Goal: Use online tool/utility: Utilize a website feature to perform a specific function

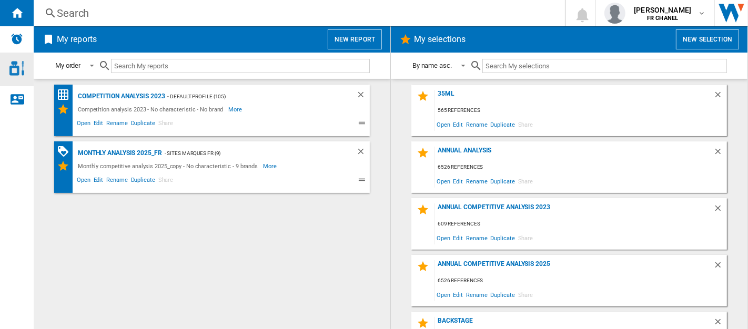
click at [13, 70] on img "Access to Chanel Cosmetic" at bounding box center [16, 68] width 15 height 15
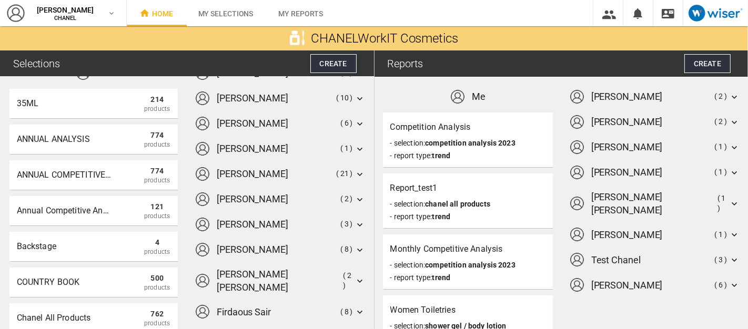
scroll to position [25, 0]
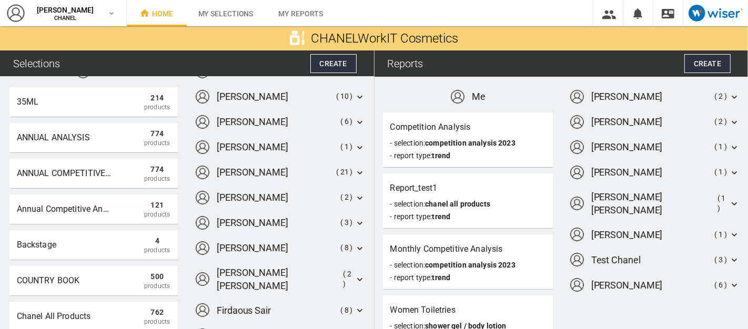
click at [355, 221] on icon at bounding box center [360, 223] width 11 height 11
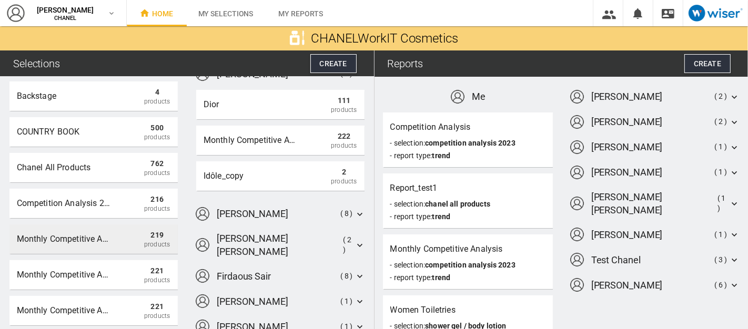
scroll to position [164, 0]
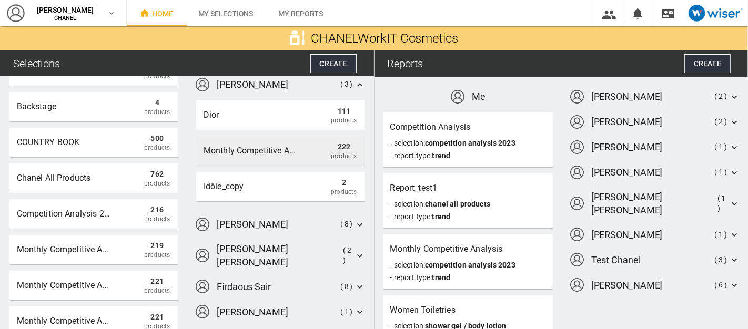
click at [281, 147] on div "Monthly competitive analysis 2025_copy" at bounding box center [251, 150] width 95 height 19
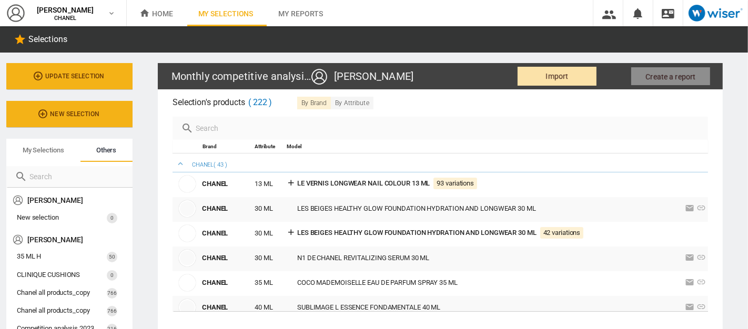
click at [538, 77] on button "Import" at bounding box center [557, 76] width 79 height 19
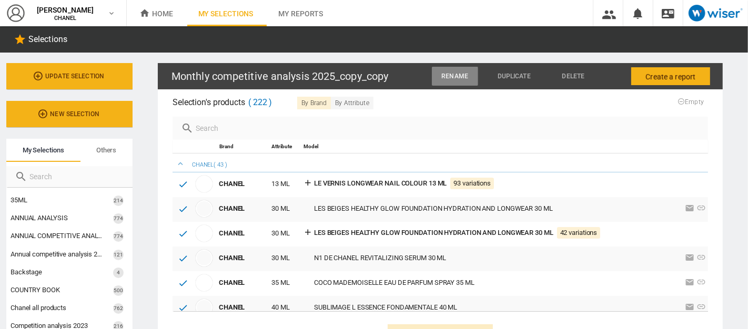
click at [447, 73] on span "Rename" at bounding box center [454, 76] width 27 height 7
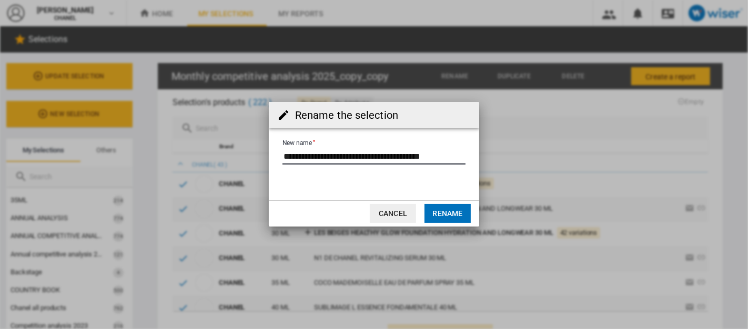
drag, startPoint x: 412, startPoint y: 158, endPoint x: 591, endPoint y: 173, distance: 179.4
click at [591, 173] on div "Rename the selection New name Cancel Rename" at bounding box center [374, 164] width 748 height 329
type input "**********"
click at [462, 219] on button "Rename" at bounding box center [447, 213] width 46 height 19
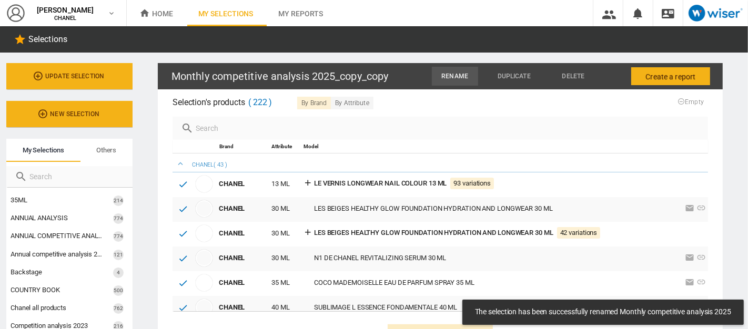
click at [452, 77] on span "Rename" at bounding box center [454, 76] width 27 height 7
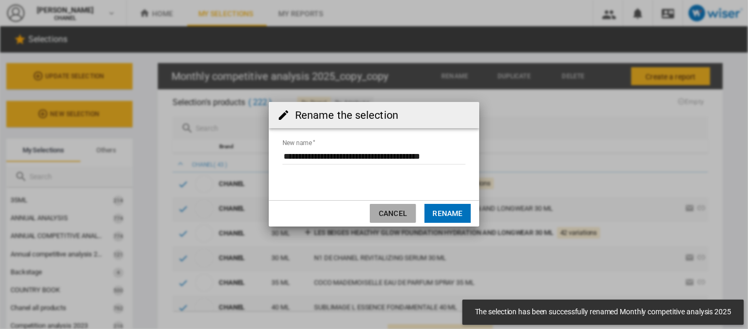
click at [400, 216] on button "Cancel" at bounding box center [393, 213] width 46 height 19
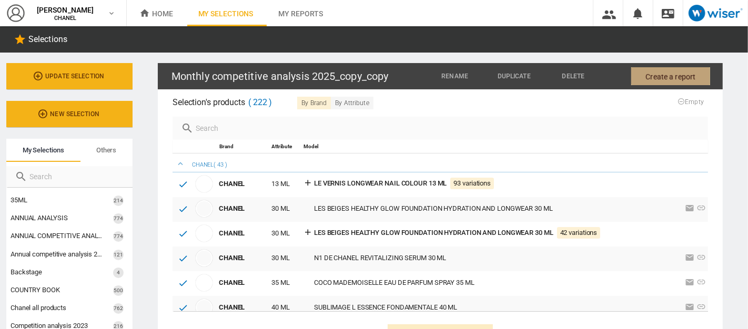
click at [664, 79] on span "Create a report" at bounding box center [670, 76] width 50 height 19
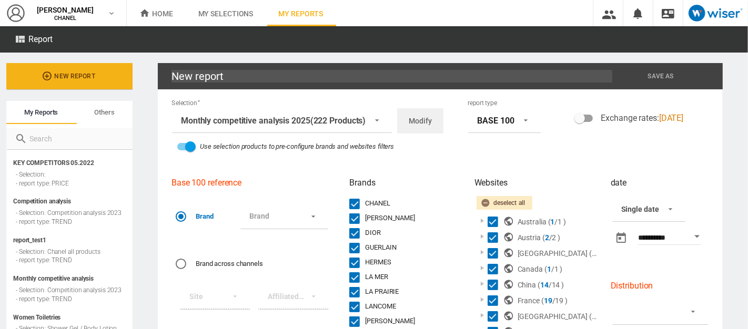
click at [510, 121] on div "BASE 100" at bounding box center [495, 121] width 37 height 10
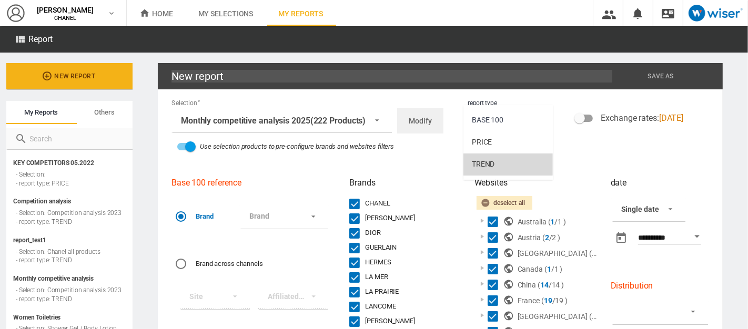
click at [490, 160] on div "TREND" at bounding box center [483, 164] width 23 height 11
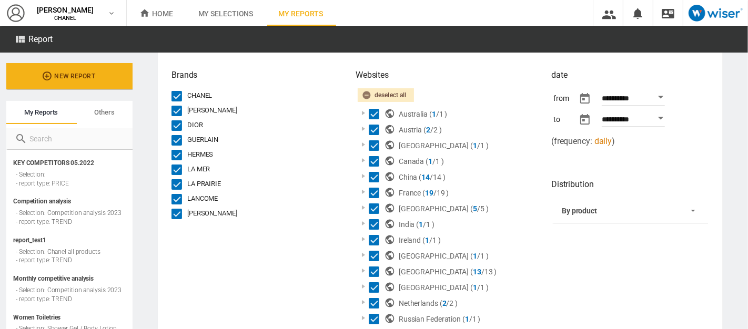
scroll to position [104, 0]
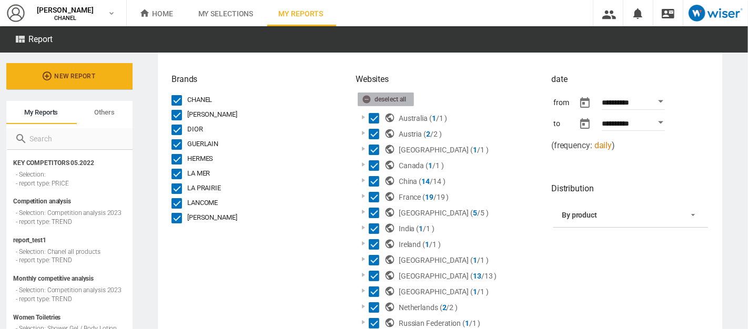
click at [365, 98] on ng-md-icon "button" at bounding box center [368, 101] width 13 height 13
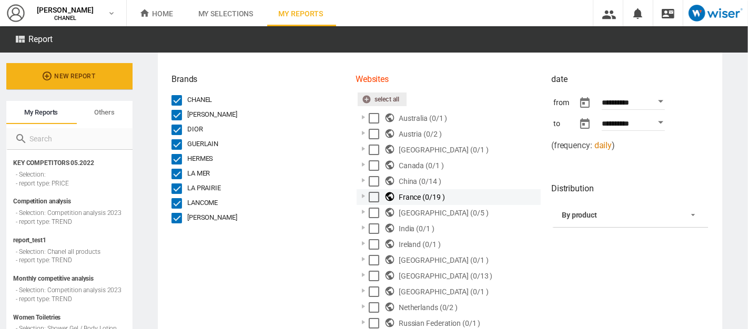
click at [359, 196] on div at bounding box center [363, 196] width 11 height 11
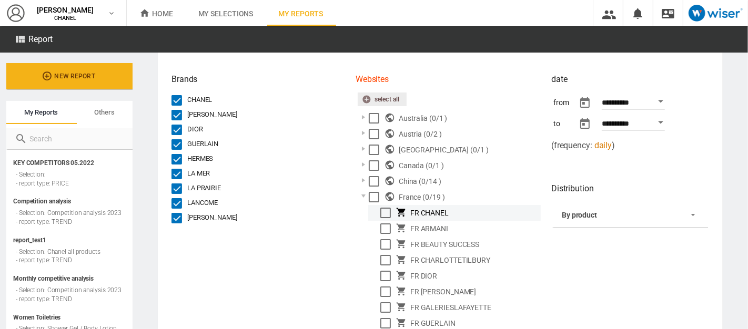
click at [378, 216] on div at bounding box center [375, 212] width 11 height 11
click at [383, 216] on div "Select" at bounding box center [385, 213] width 11 height 11
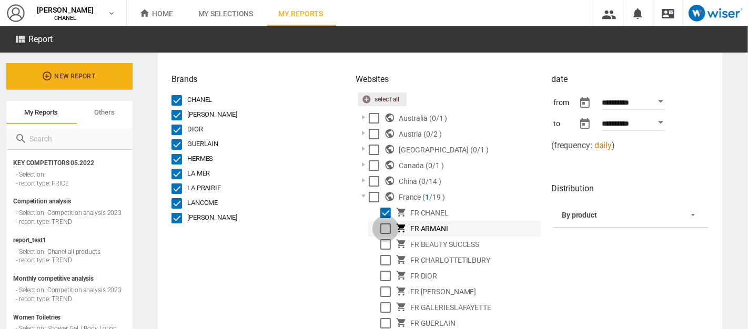
click at [383, 230] on div "Select" at bounding box center [385, 229] width 11 height 11
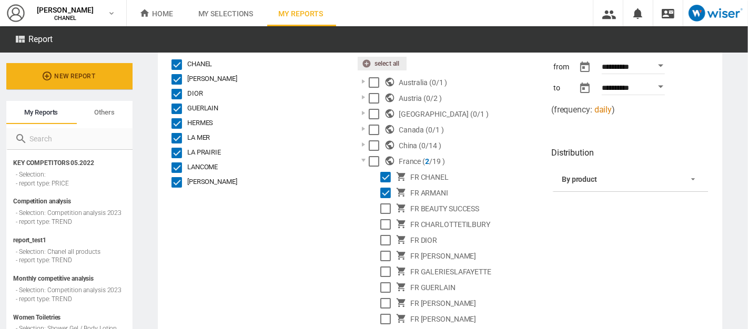
scroll to position [141, 0]
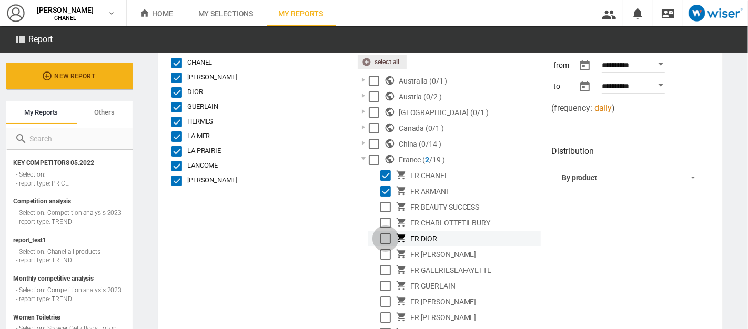
click at [381, 235] on div "Select" at bounding box center [385, 239] width 11 height 11
click at [383, 219] on div "Select" at bounding box center [385, 223] width 11 height 11
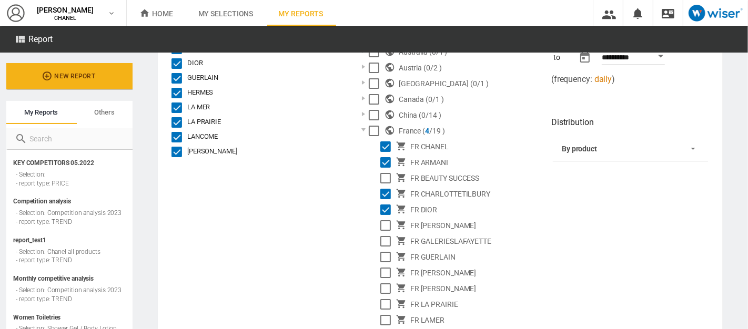
scroll to position [171, 0]
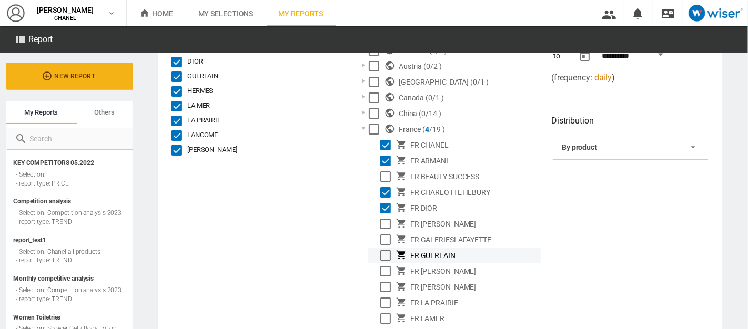
click at [381, 255] on div "Select" at bounding box center [385, 255] width 11 height 11
click at [382, 274] on div "Select" at bounding box center [385, 271] width 11 height 11
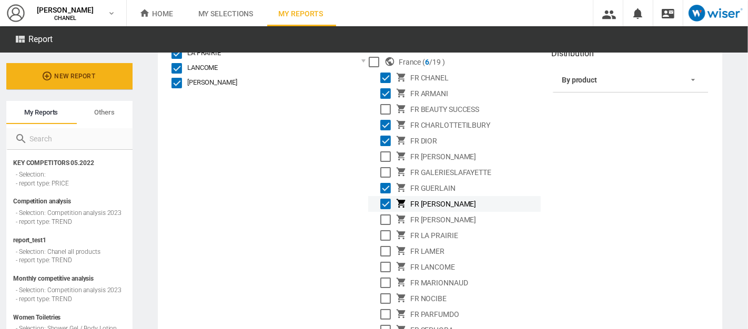
scroll to position [241, 0]
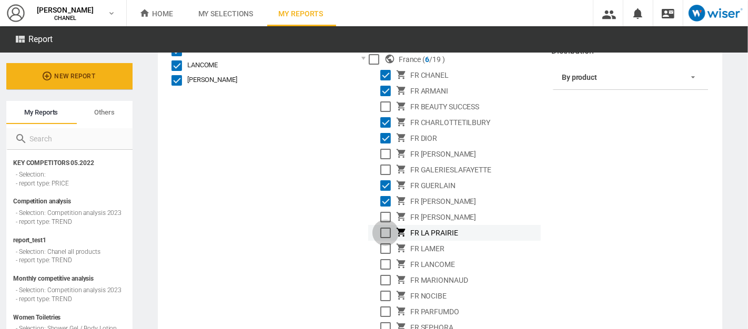
click at [382, 230] on div "Select" at bounding box center [385, 233] width 11 height 11
click at [384, 249] on div "Select" at bounding box center [385, 249] width 11 height 11
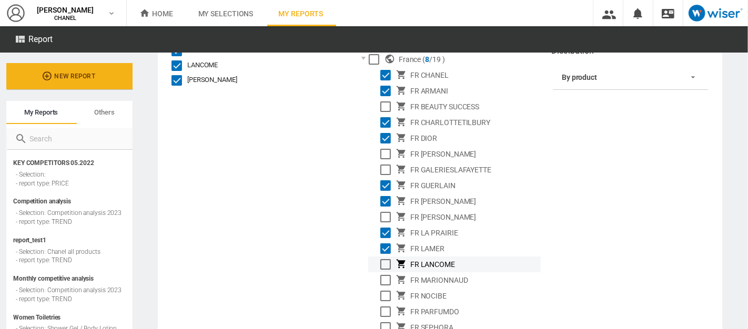
click at [383, 269] on md-checkbox "Select" at bounding box center [388, 264] width 16 height 13
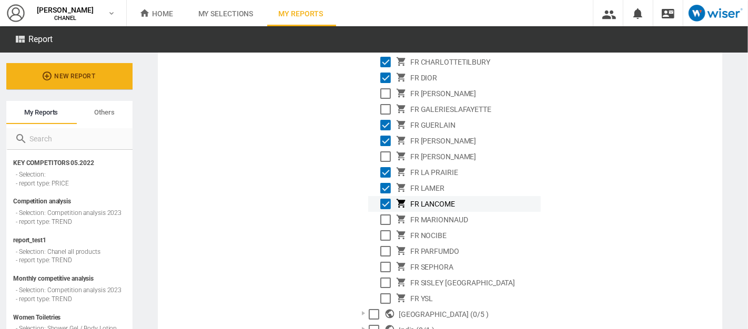
scroll to position [302, 0]
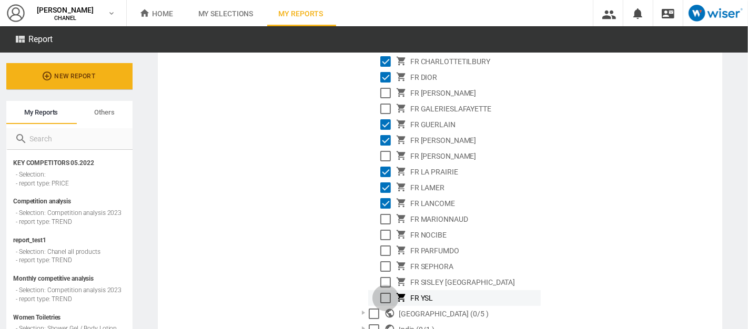
click at [383, 298] on div "Select" at bounding box center [385, 298] width 11 height 11
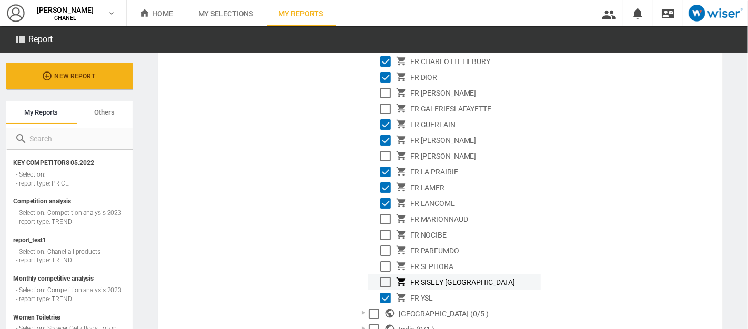
click at [383, 282] on div "Select" at bounding box center [385, 282] width 11 height 11
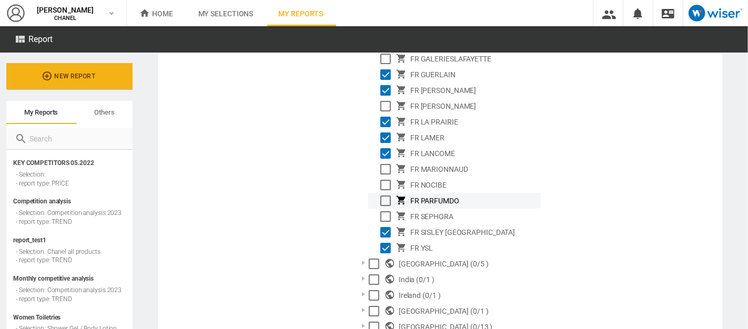
scroll to position [353, 0]
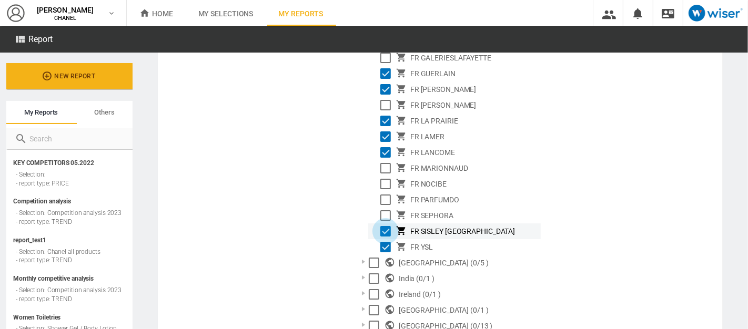
click at [385, 228] on div "Select" at bounding box center [385, 231] width 11 height 11
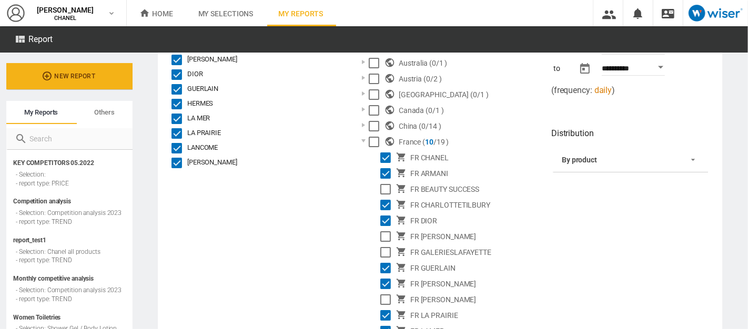
scroll to position [158, 0]
click at [360, 139] on div at bounding box center [363, 141] width 11 height 11
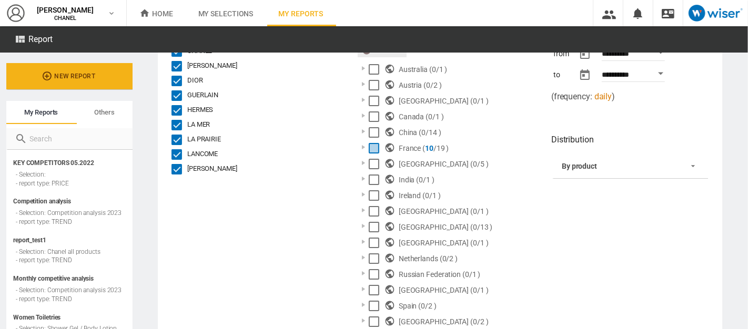
scroll to position [153, 0]
click at [360, 132] on div at bounding box center [363, 131] width 11 height 11
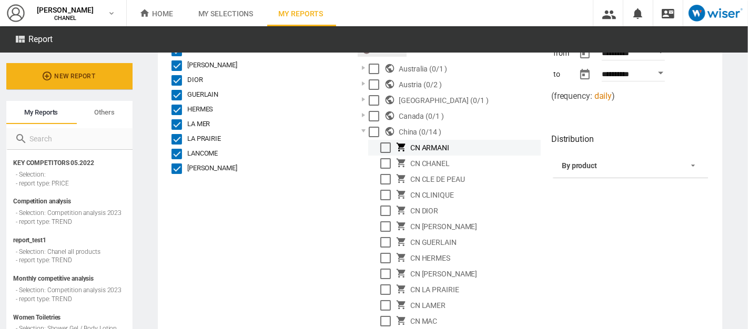
click at [378, 146] on div at bounding box center [375, 146] width 11 height 11
click at [386, 148] on div "Select" at bounding box center [385, 148] width 11 height 11
click at [386, 168] on md-checkbox "Select" at bounding box center [388, 163] width 16 height 13
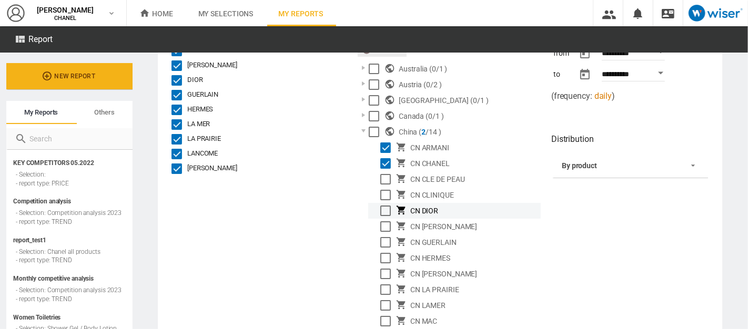
click at [382, 215] on div "Select" at bounding box center [385, 211] width 11 height 11
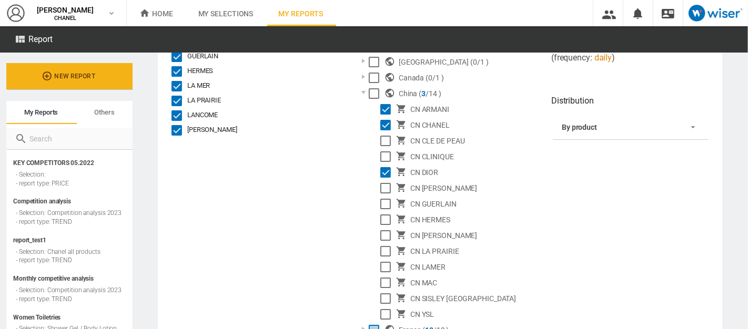
scroll to position [192, 0]
click at [381, 204] on div "Select" at bounding box center [385, 203] width 11 height 11
click at [381, 218] on div "Select" at bounding box center [385, 219] width 11 height 11
click at [384, 251] on div "Select" at bounding box center [385, 251] width 11 height 11
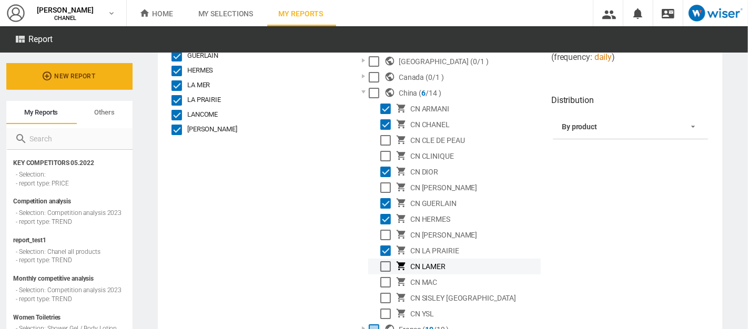
click at [384, 262] on div "Select" at bounding box center [385, 266] width 11 height 11
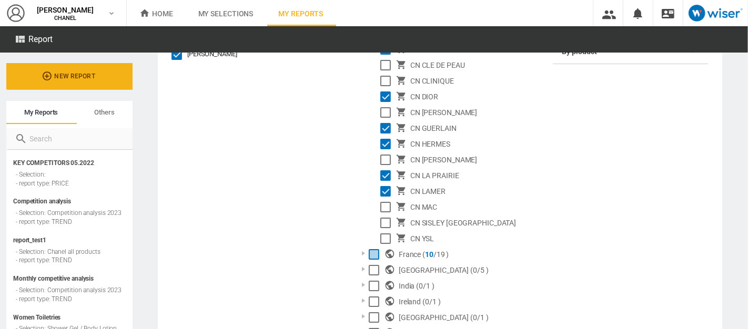
scroll to position [267, 0]
click at [383, 236] on div "Select" at bounding box center [385, 239] width 11 height 11
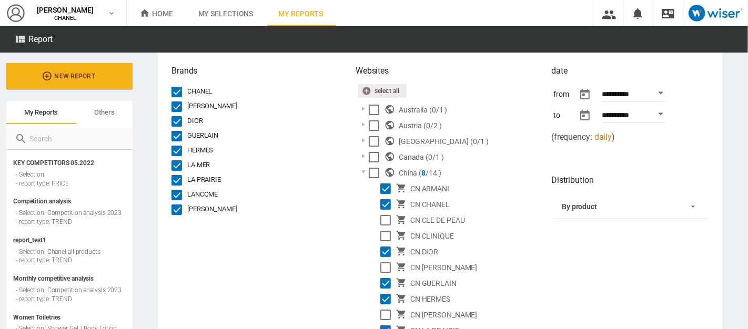
scroll to position [112, 0]
click at [361, 170] on div at bounding box center [363, 172] width 11 height 11
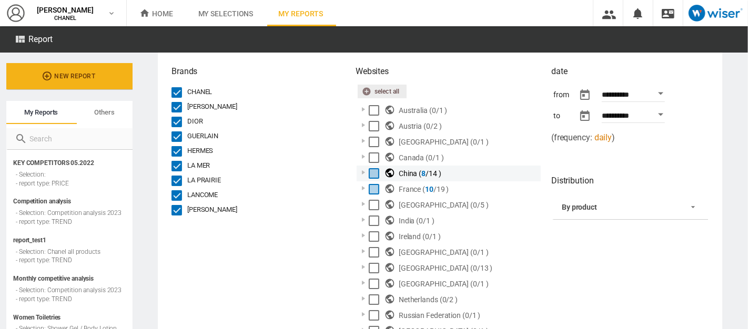
click at [361, 172] on div at bounding box center [363, 172] width 11 height 11
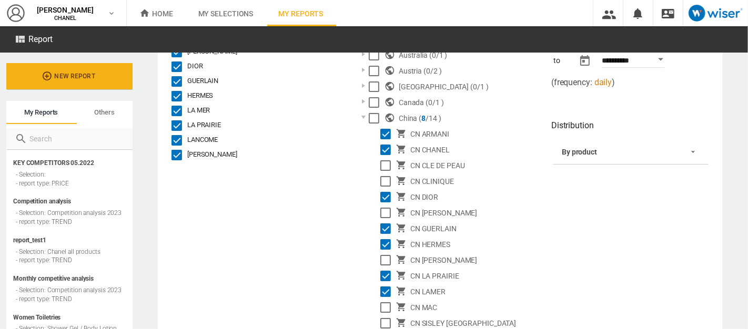
scroll to position [162, 0]
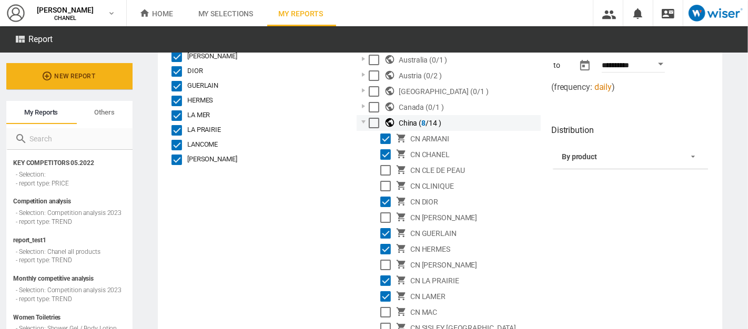
click at [359, 120] on div at bounding box center [363, 122] width 11 height 11
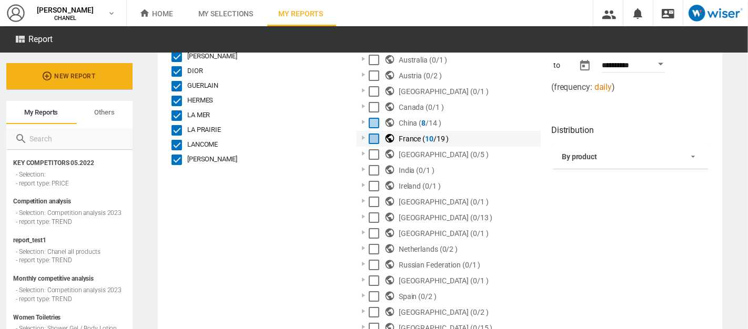
click at [358, 139] on div at bounding box center [363, 138] width 11 height 11
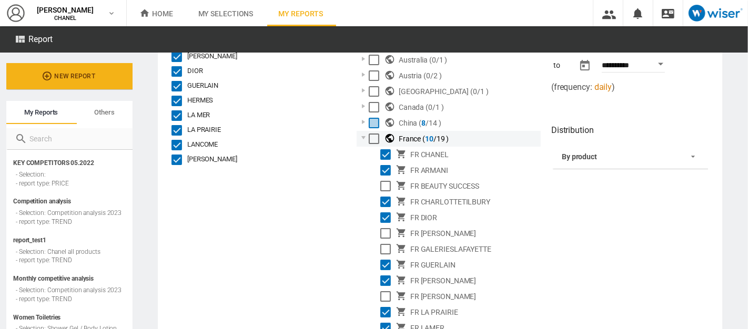
click at [360, 134] on div at bounding box center [363, 138] width 11 height 11
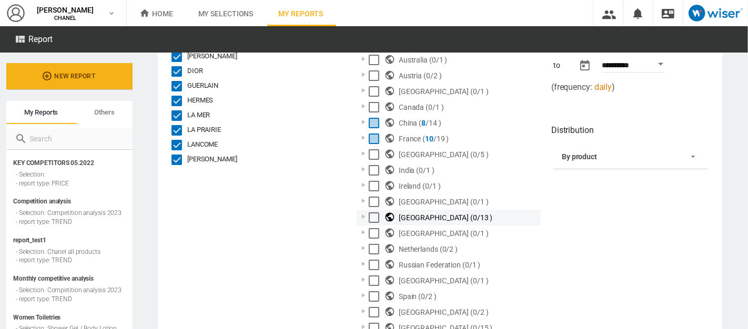
click at [359, 217] on div at bounding box center [363, 216] width 11 height 11
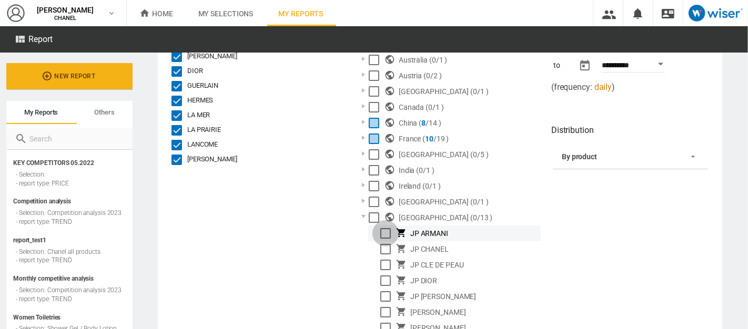
click at [381, 232] on div "Select" at bounding box center [385, 233] width 11 height 11
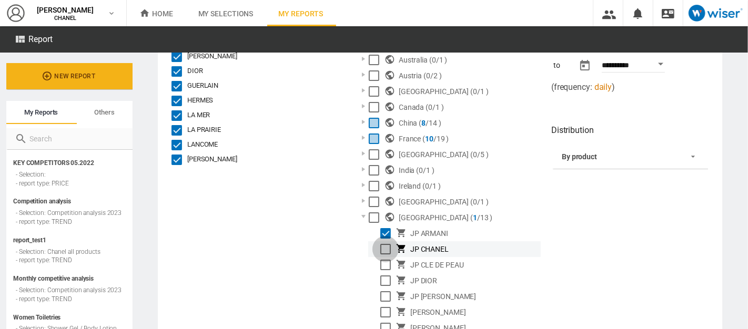
click at [384, 247] on div "Select" at bounding box center [385, 249] width 11 height 11
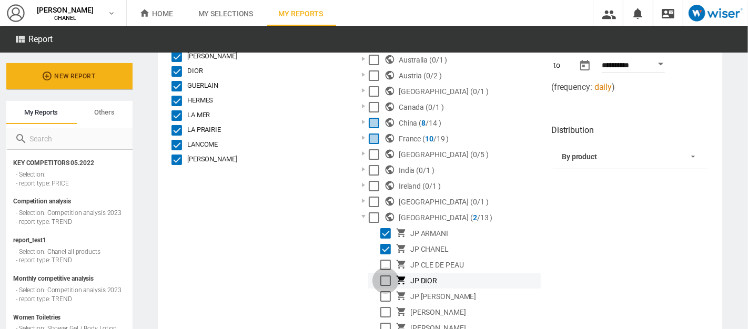
click at [382, 278] on div "Select" at bounding box center [385, 281] width 11 height 11
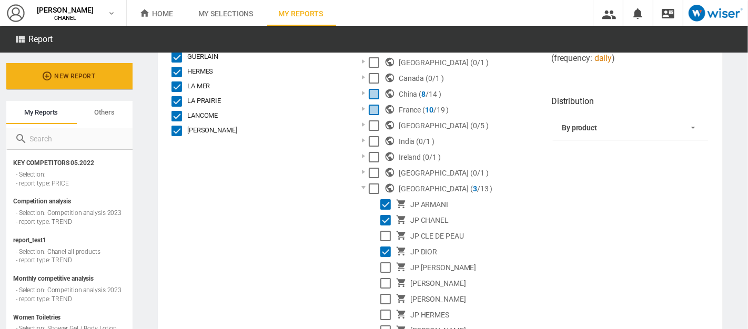
scroll to position [217, 0]
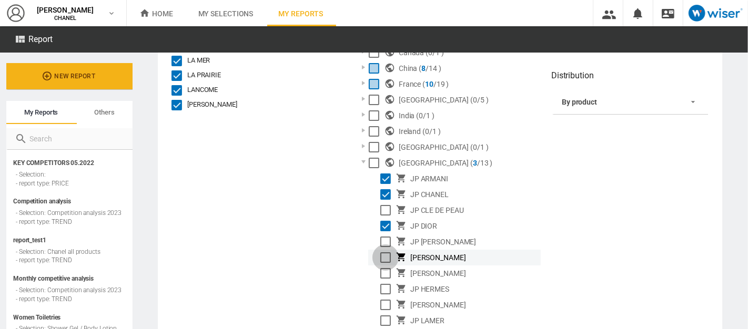
click at [380, 257] on div "Select" at bounding box center [385, 257] width 11 height 11
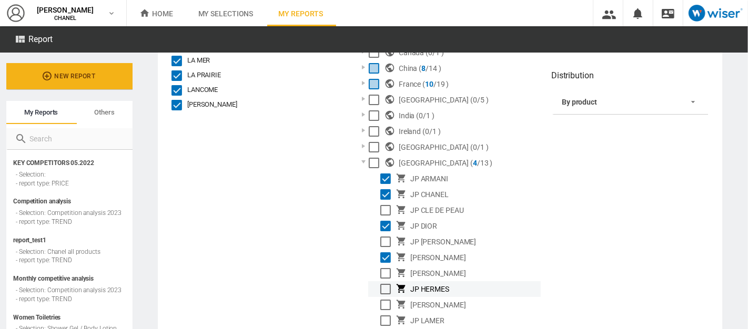
click at [383, 292] on div "Select" at bounding box center [385, 289] width 11 height 11
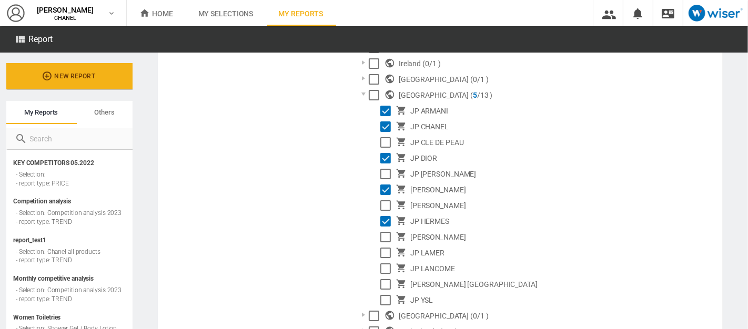
scroll to position [285, 0]
click at [380, 250] on div "Select" at bounding box center [385, 252] width 11 height 11
click at [385, 268] on div "Select" at bounding box center [385, 268] width 11 height 11
click at [383, 295] on div "Select" at bounding box center [385, 300] width 11 height 11
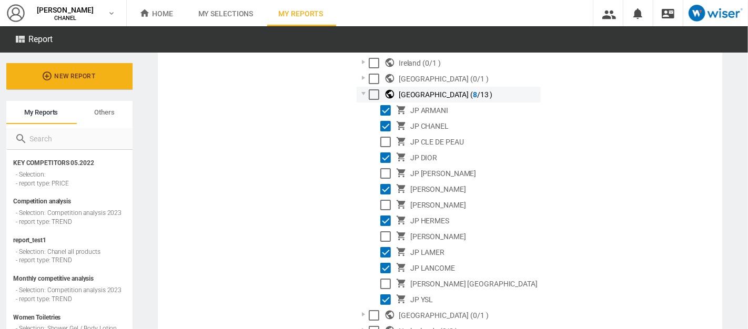
click at [361, 90] on div at bounding box center [363, 93] width 11 height 11
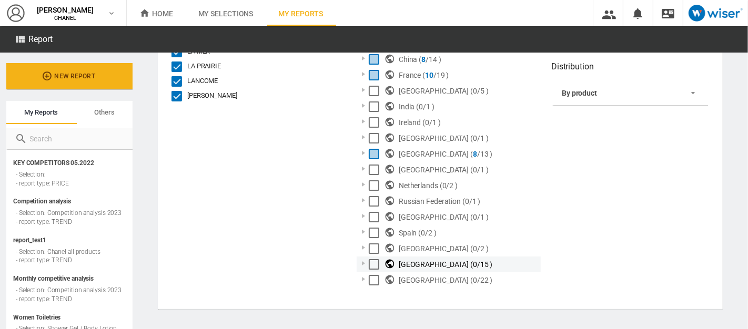
click at [360, 260] on div at bounding box center [363, 263] width 11 height 11
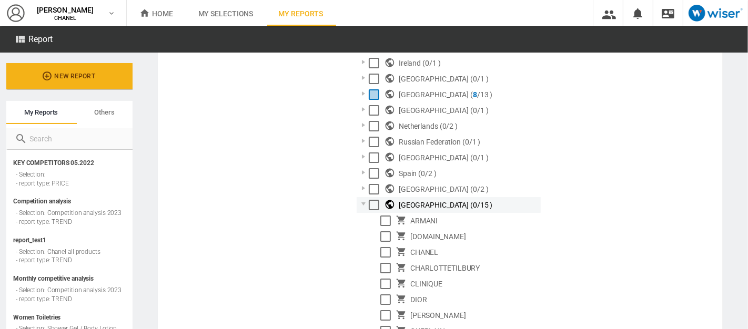
scroll to position [371, 0]
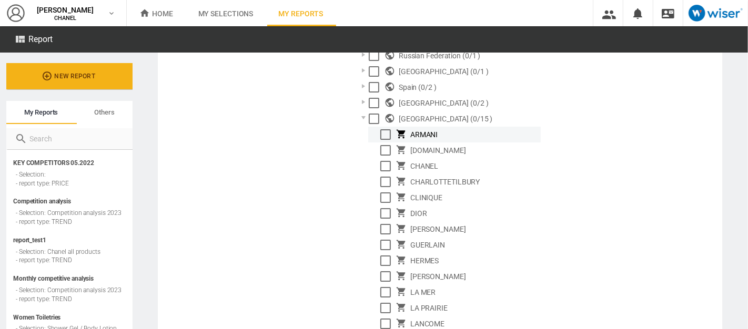
click at [380, 134] on div "Select" at bounding box center [385, 134] width 11 height 11
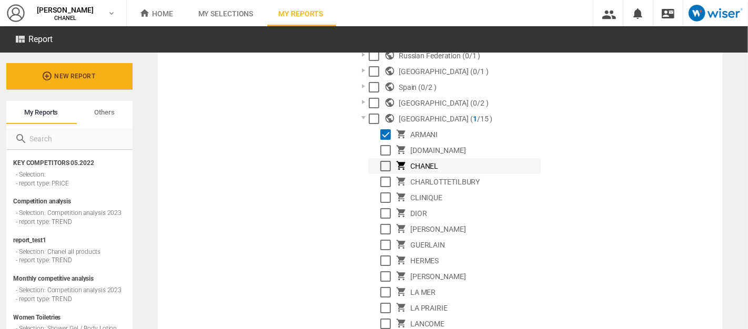
click at [382, 163] on div "Select" at bounding box center [385, 166] width 11 height 11
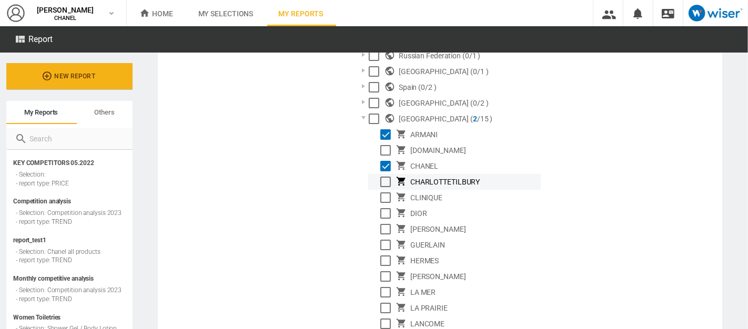
click at [382, 183] on div "Select" at bounding box center [385, 182] width 11 height 11
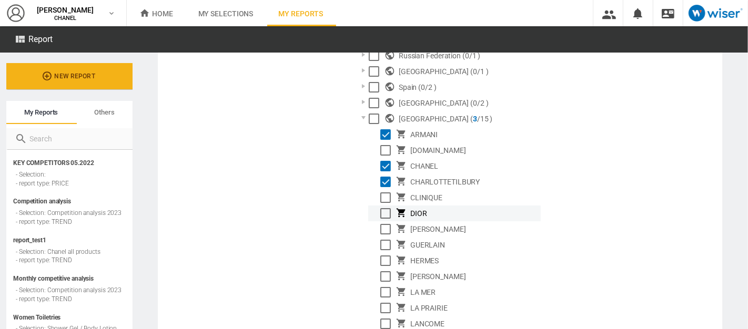
click at [382, 211] on div "Select" at bounding box center [385, 213] width 11 height 11
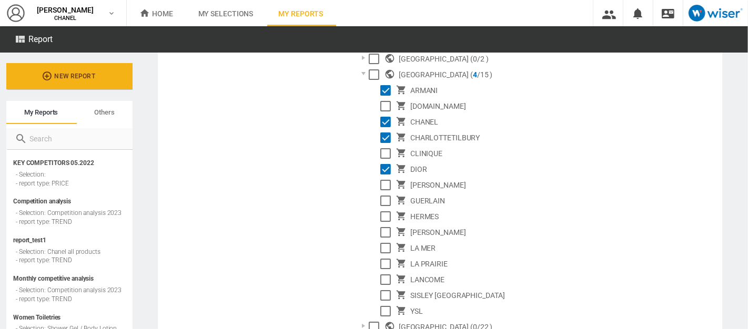
scroll to position [416, 0]
click at [380, 198] on div "Select" at bounding box center [385, 200] width 11 height 11
click at [383, 216] on div "Select" at bounding box center [385, 216] width 11 height 11
click at [381, 247] on div "Select" at bounding box center [385, 247] width 11 height 11
click at [382, 277] on div "Select" at bounding box center [385, 279] width 11 height 11
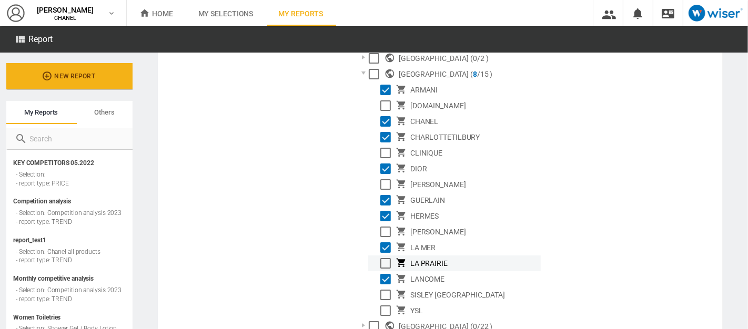
click at [383, 264] on div "Select" at bounding box center [385, 263] width 11 height 11
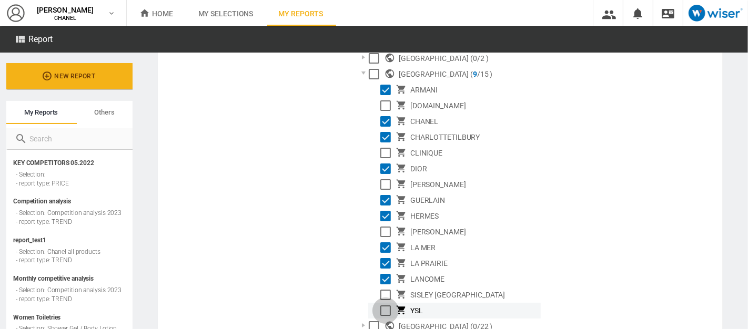
click at [384, 310] on div "Select" at bounding box center [385, 311] width 11 height 11
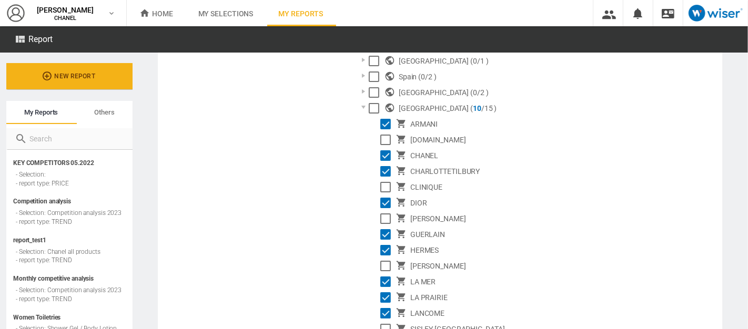
scroll to position [381, 0]
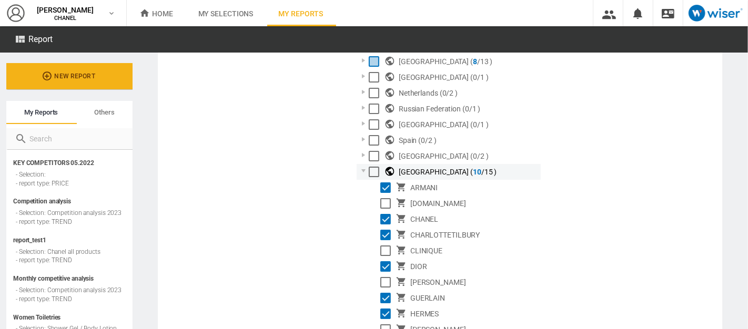
click at [362, 169] on div at bounding box center [363, 171] width 11 height 11
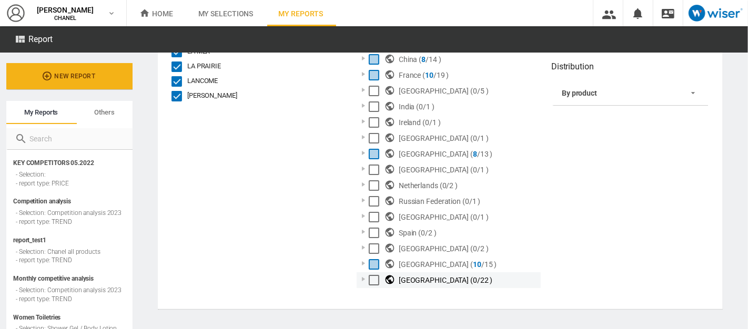
click at [359, 281] on div at bounding box center [363, 279] width 11 height 11
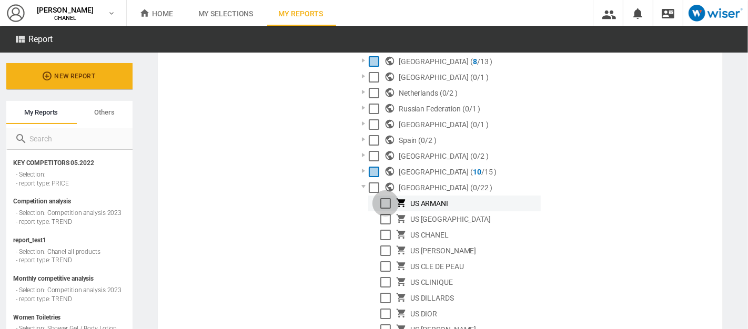
click at [384, 202] on div "Select" at bounding box center [385, 203] width 11 height 11
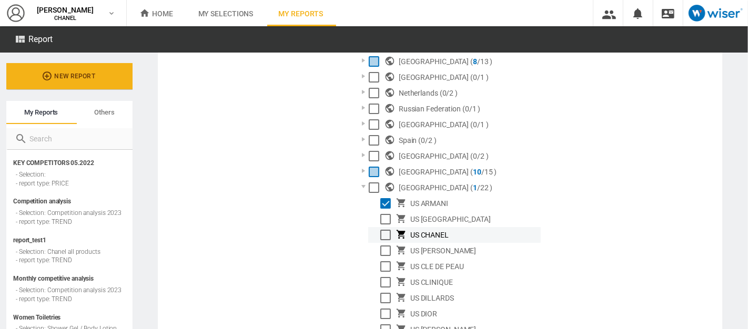
click at [387, 234] on div "Select" at bounding box center [385, 235] width 11 height 11
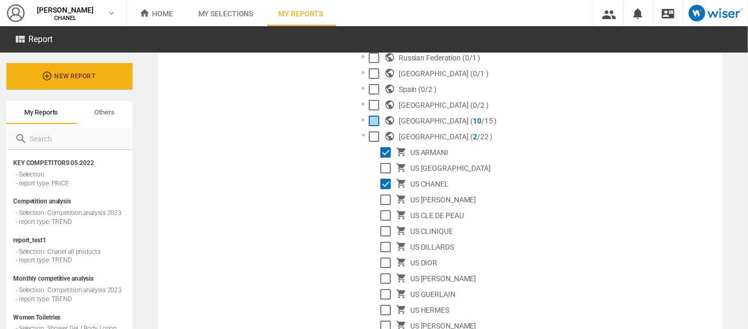
scroll to position [371, 0]
click at [385, 194] on div "Select" at bounding box center [385, 198] width 11 height 11
click at [380, 256] on div "Select" at bounding box center [385, 261] width 11 height 11
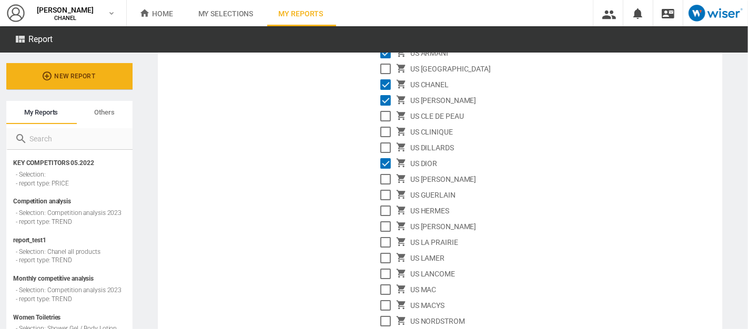
scroll to position [469, 0]
click at [380, 191] on div "Select" at bounding box center [385, 194] width 11 height 11
click at [385, 210] on div "Select" at bounding box center [385, 210] width 11 height 11
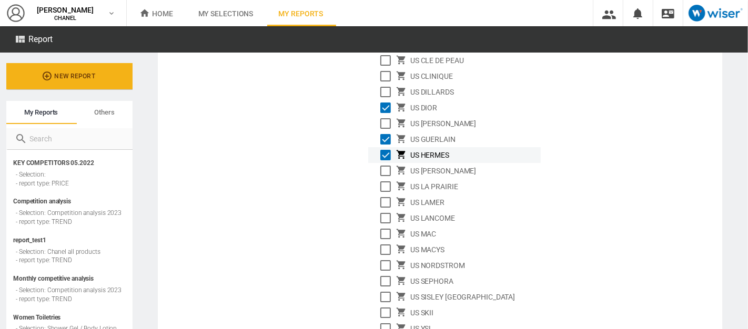
scroll to position [531, 0]
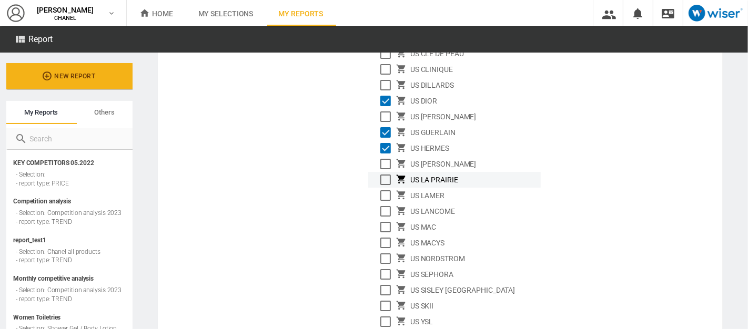
click at [385, 175] on div "Select" at bounding box center [385, 180] width 11 height 11
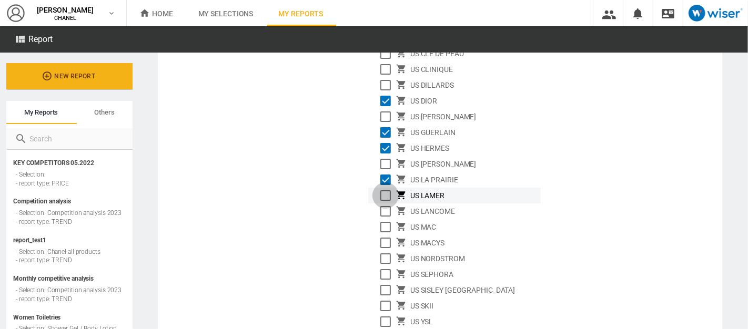
click at [385, 193] on div "Select" at bounding box center [385, 195] width 11 height 11
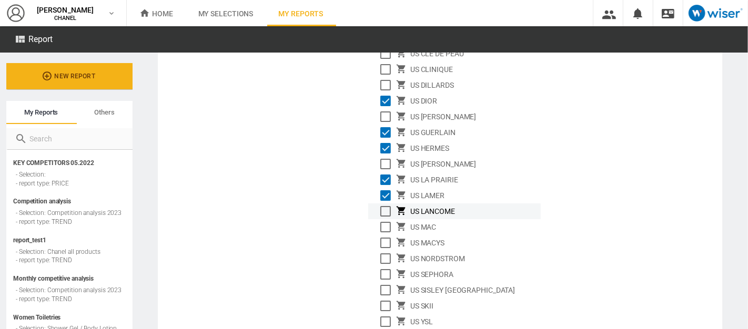
click at [383, 209] on div "Select" at bounding box center [385, 211] width 11 height 11
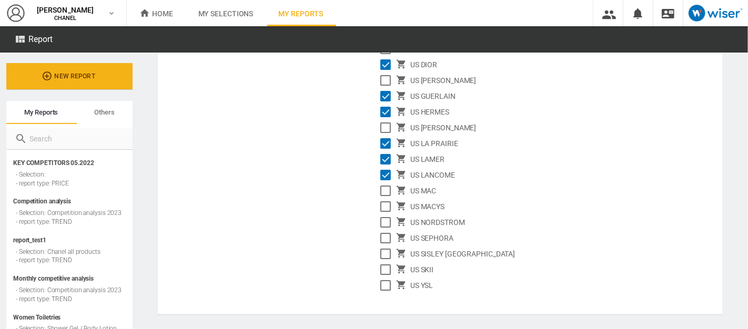
scroll to position [573, 0]
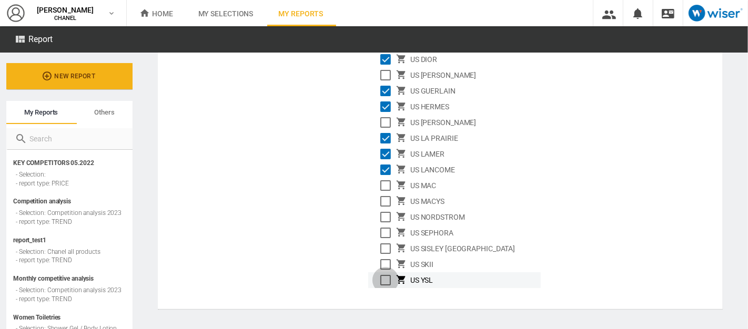
click at [380, 279] on div "Select" at bounding box center [385, 280] width 11 height 11
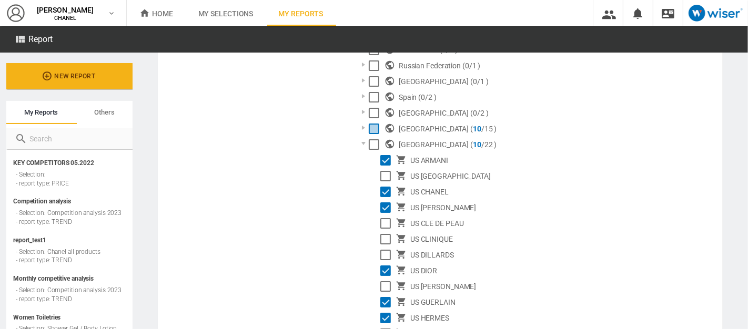
scroll to position [361, 0]
click at [363, 141] on div at bounding box center [363, 144] width 11 height 11
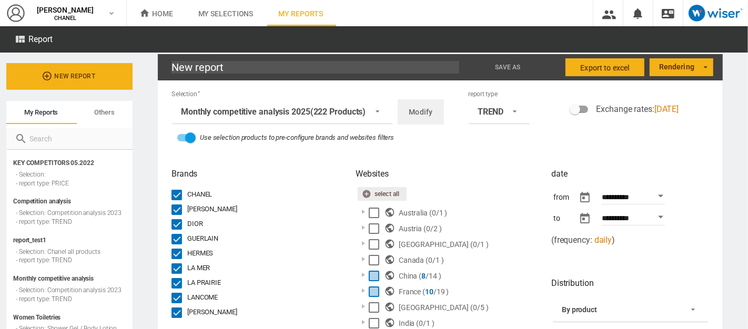
scroll to position [7, 0]
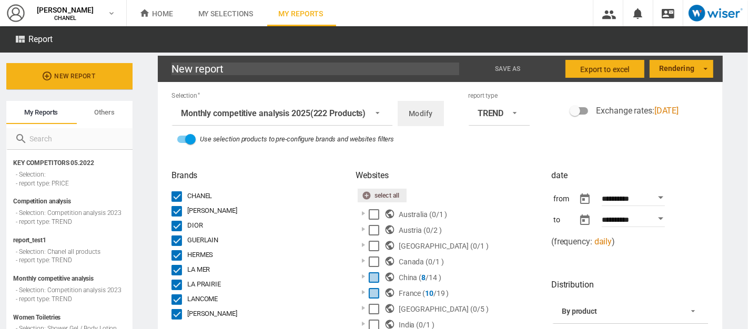
click at [658, 196] on div "Open calendar" at bounding box center [660, 197] width 5 height 3
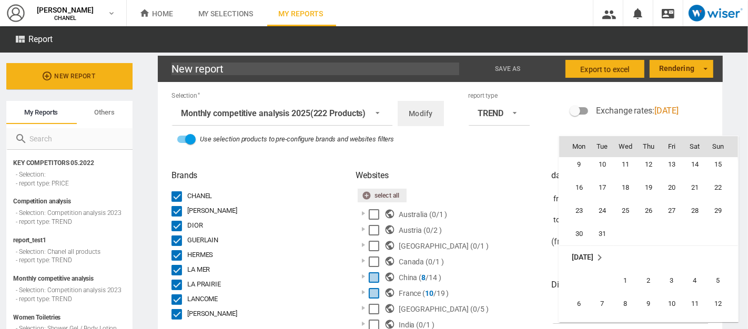
scroll to position [234089, 0]
click at [625, 279] on span "1" at bounding box center [625, 280] width 21 height 21
type input "**********"
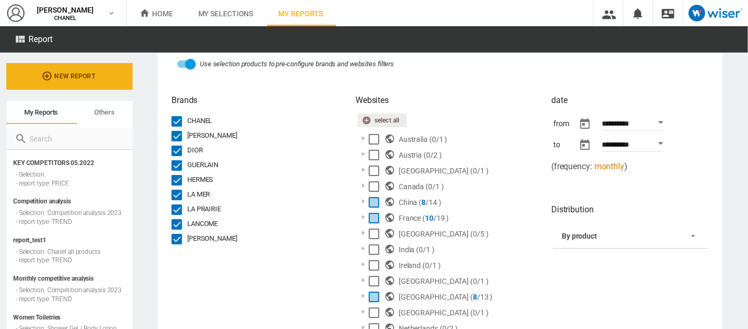
scroll to position [94, 0]
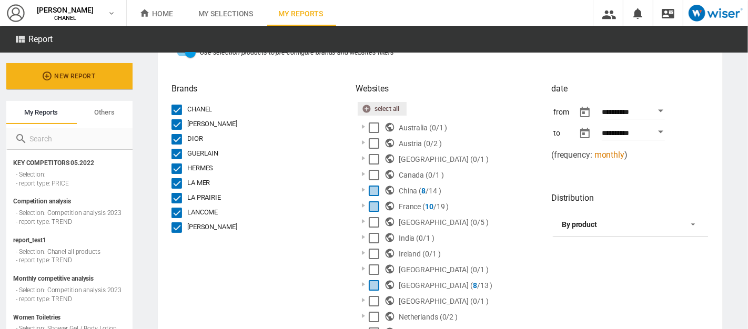
click at [634, 228] on span "By product" at bounding box center [622, 225] width 120 height 11
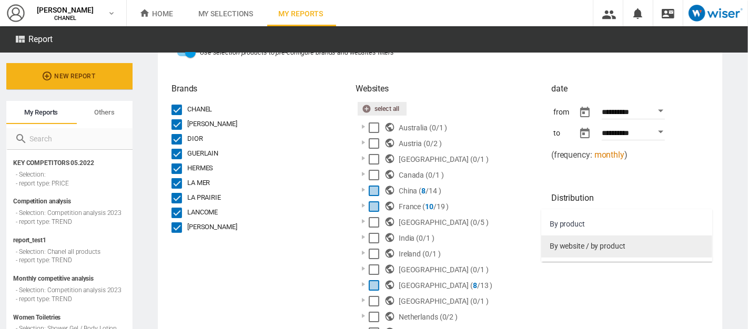
click at [603, 249] on div "By website / by product" at bounding box center [588, 246] width 76 height 11
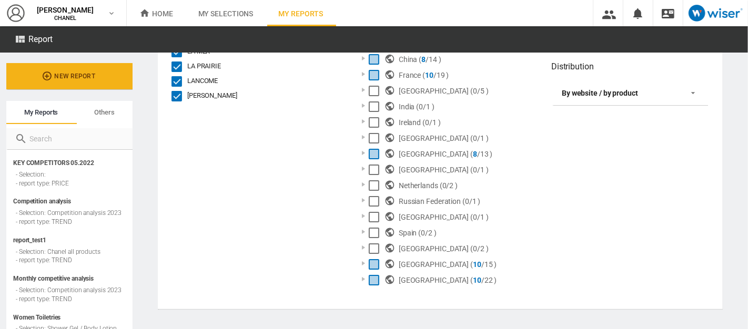
scroll to position [0, 0]
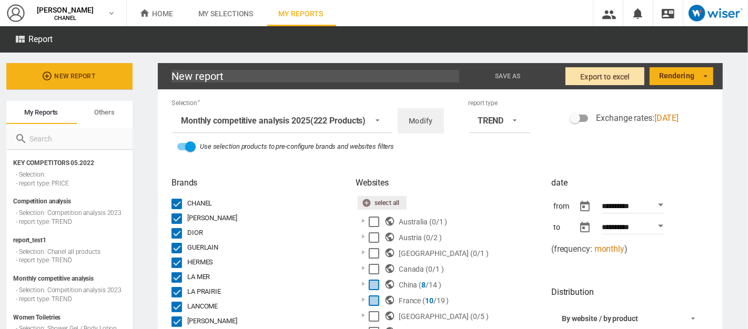
click at [616, 72] on span "Export to Excel" at bounding box center [605, 76] width 49 height 19
